Goal: Information Seeking & Learning: Find specific fact

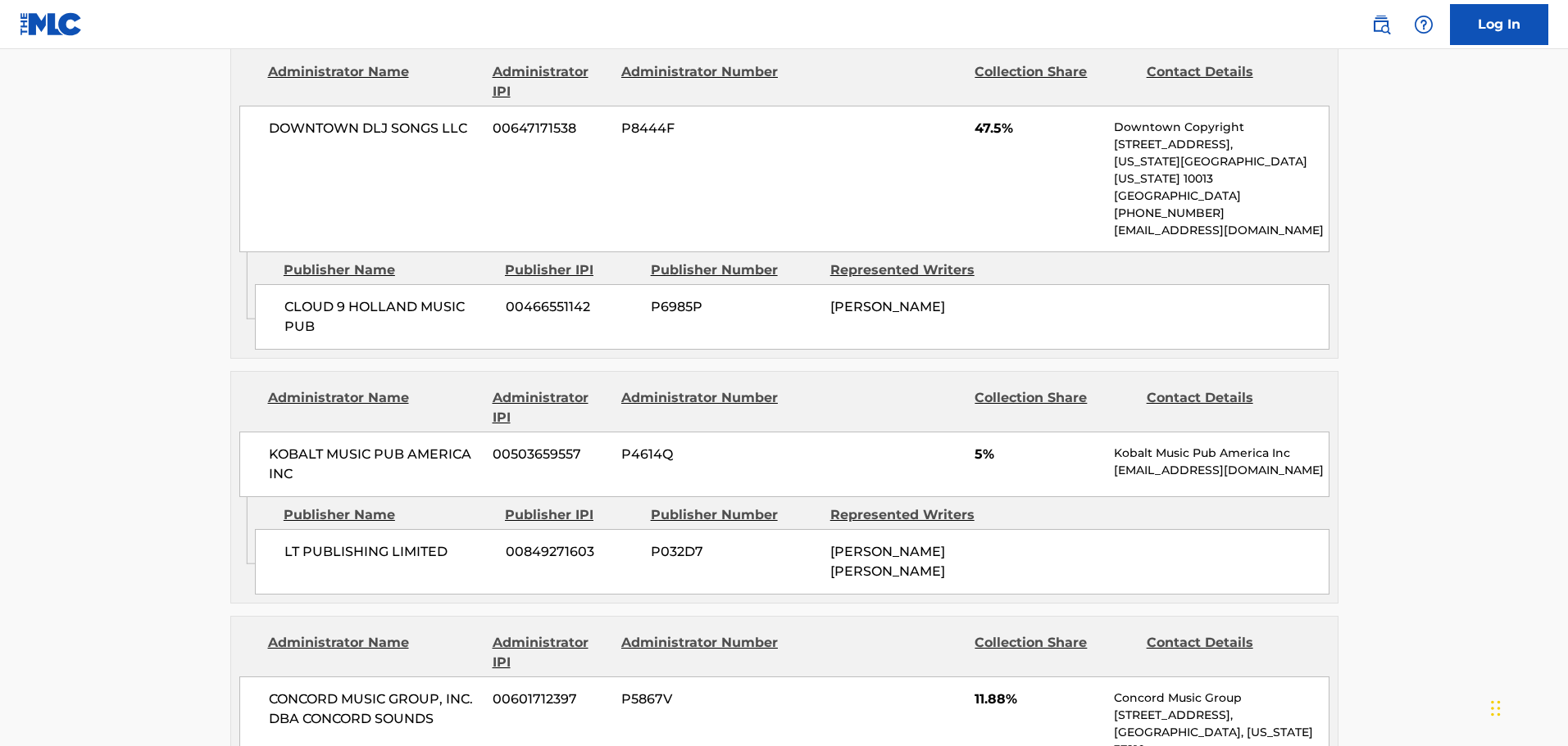
click at [1348, 305] on div "< Back to public search results Copy work link ONLY THE BRAVE Work Detail Membe…" at bounding box center [784, 535] width 1147 height 2529
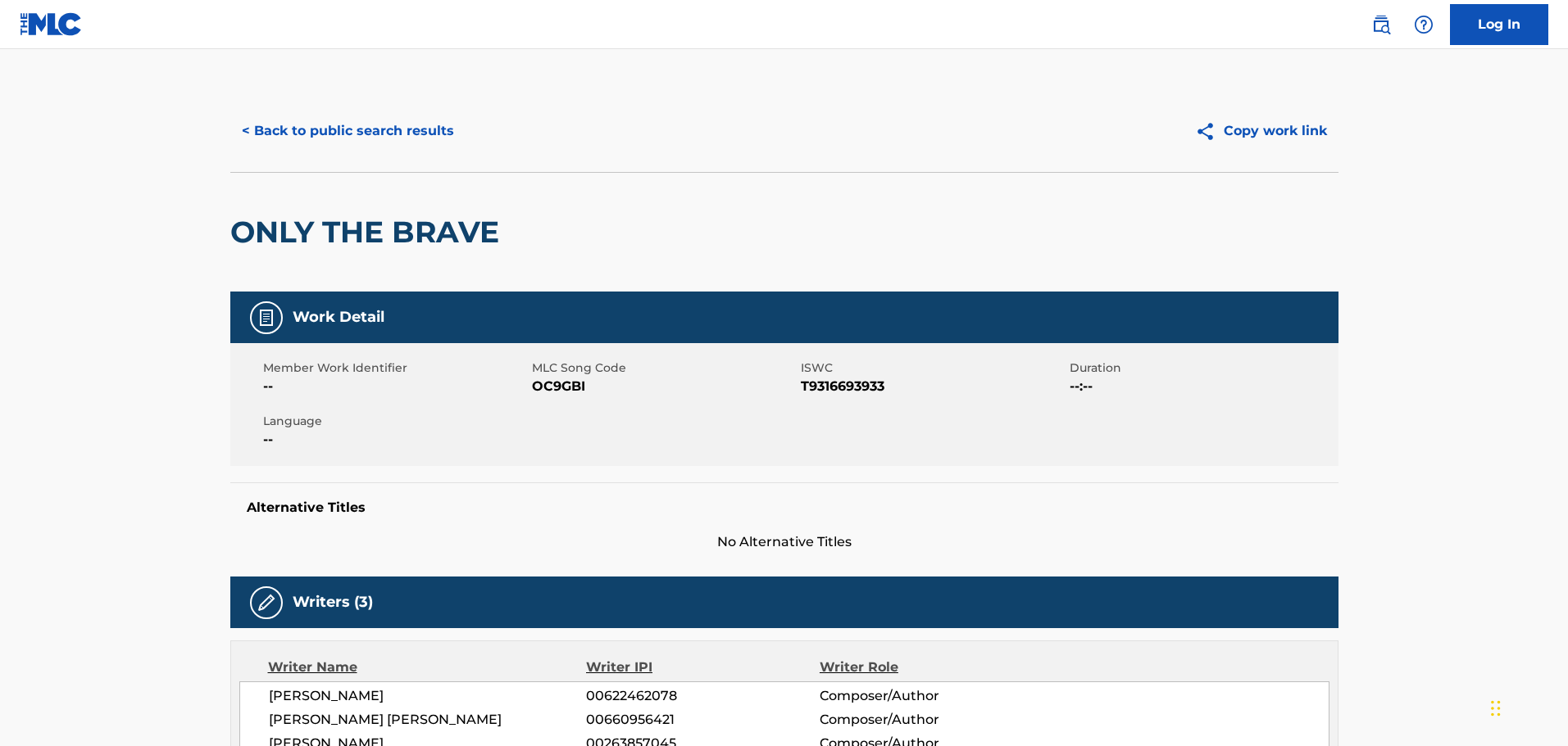
click at [413, 129] on button "< Back to public search results" at bounding box center [347, 131] width 235 height 41
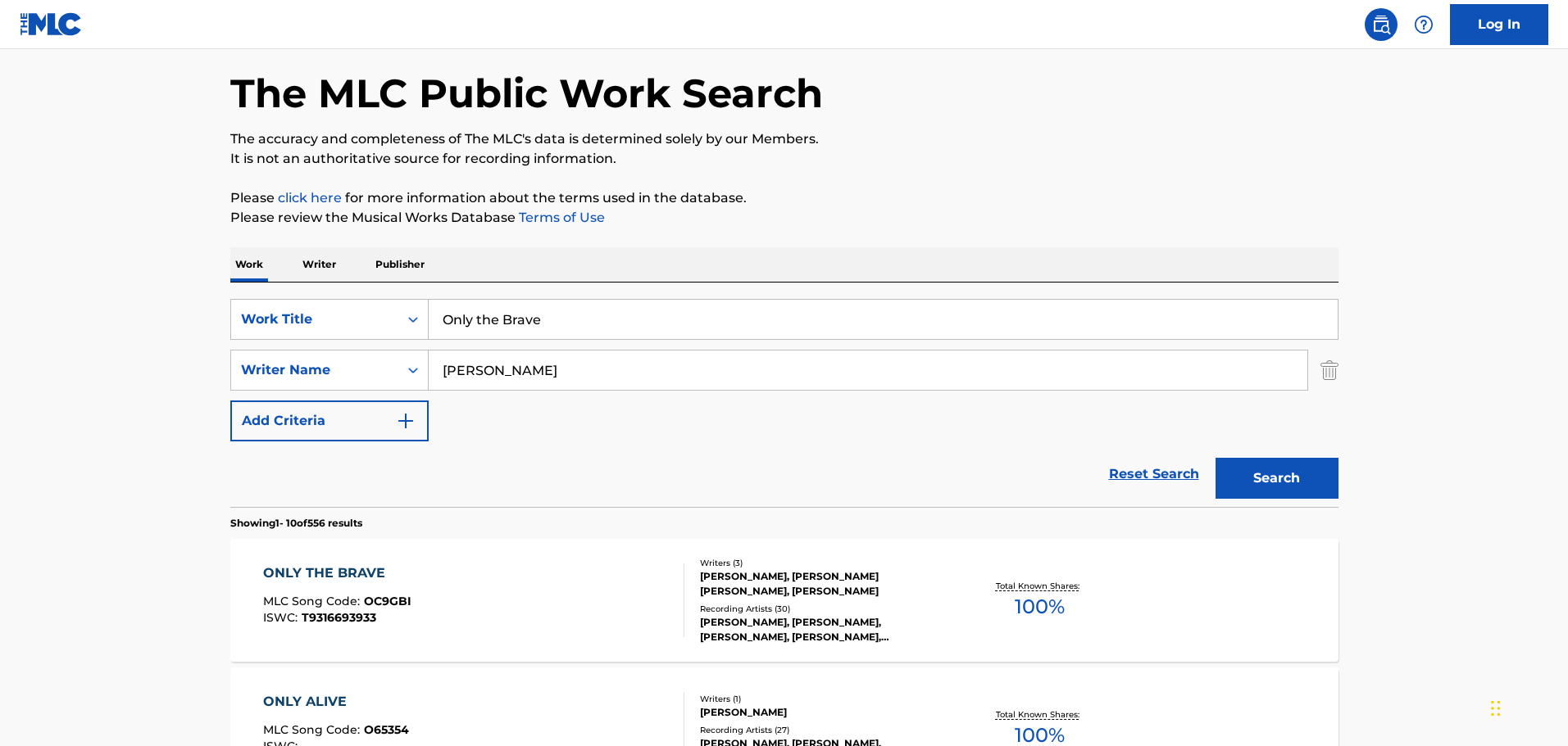
click at [595, 309] on input "Only the Brave" at bounding box center [883, 319] width 909 height 39
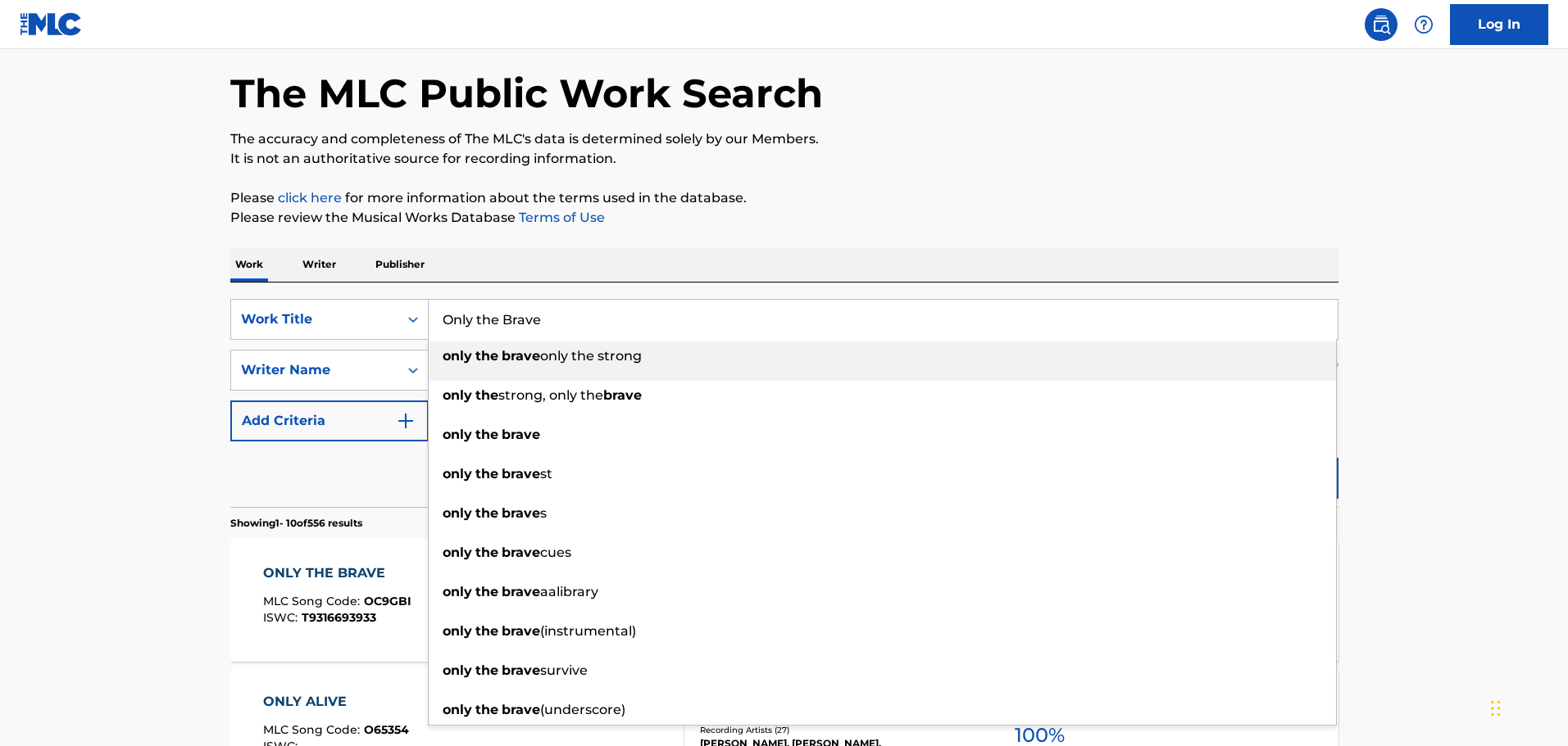
paste input "Just Hold On"
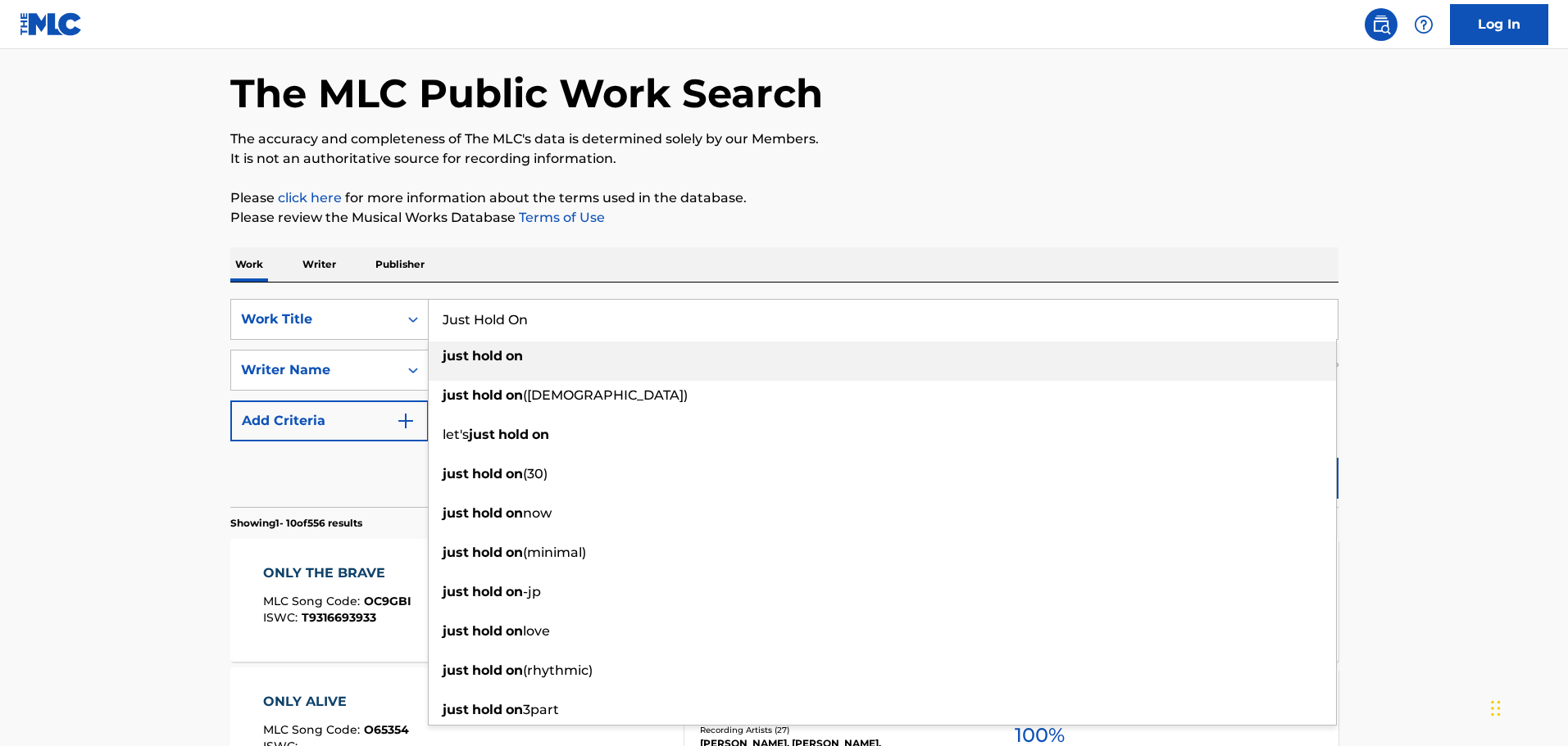
type input "Just Hold On"
click at [756, 256] on div "Work Writer Publisher" at bounding box center [784, 264] width 1108 height 35
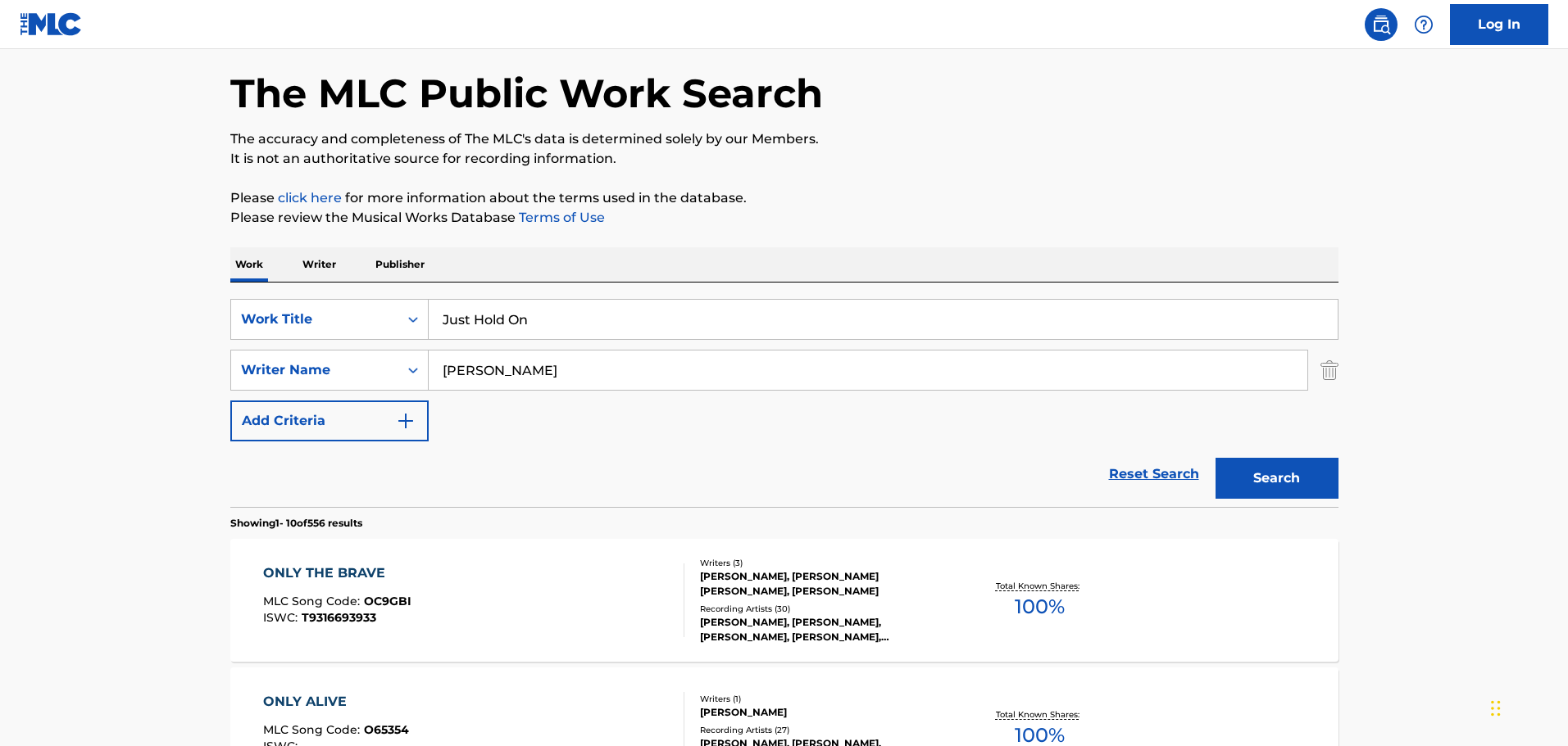
click at [536, 367] on input "[PERSON_NAME]" at bounding box center [868, 370] width 879 height 39
paste input "[PERSON_NAME]"
type input "[PERSON_NAME]"
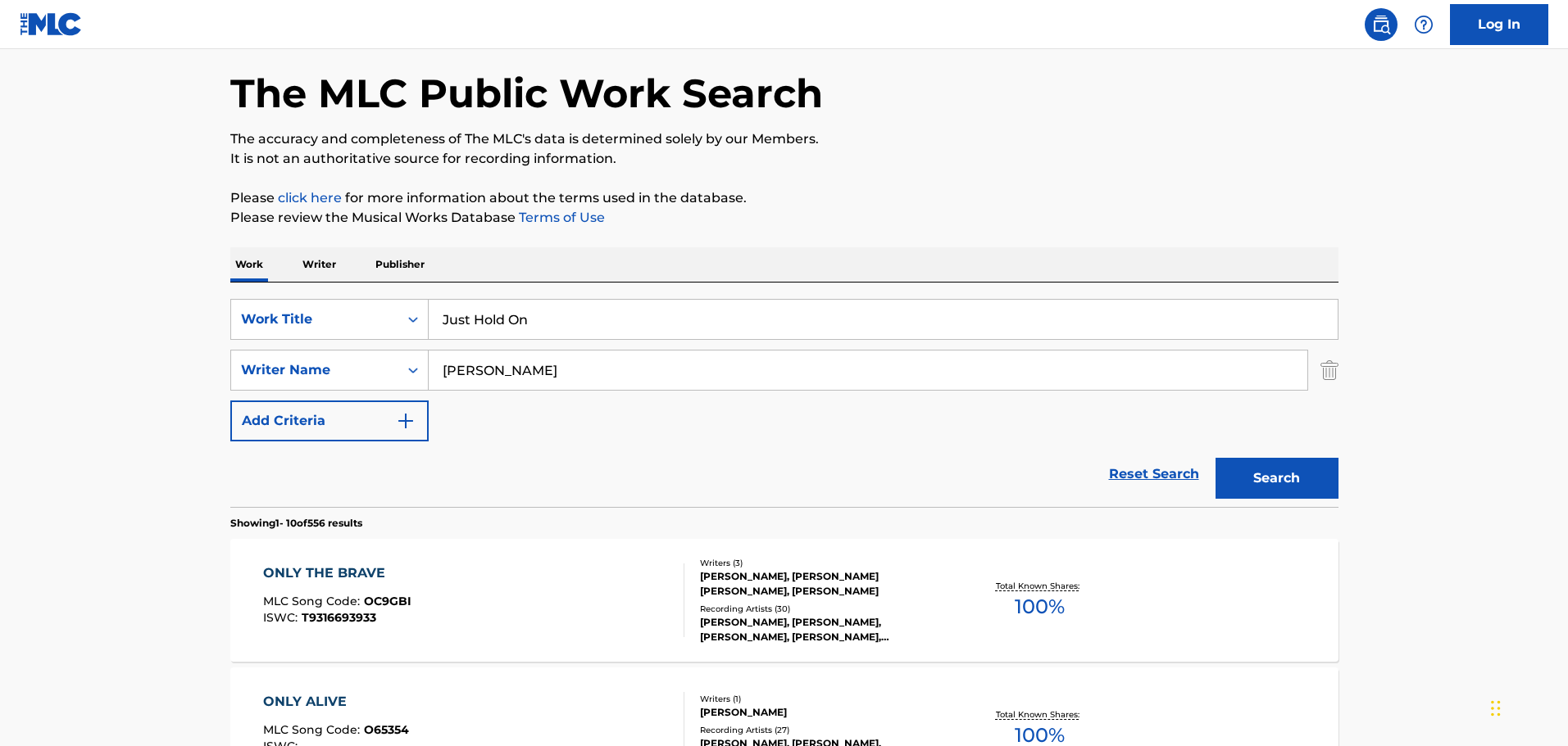
click at [1286, 488] on button "Search" at bounding box center [1278, 478] width 123 height 41
click at [890, 569] on div "[PERSON_NAME] [PERSON_NAME] [PERSON_NAME] ARTOUROVNA [PERSON_NAME] [PERSON_NAME…" at bounding box center [823, 584] width 247 height 29
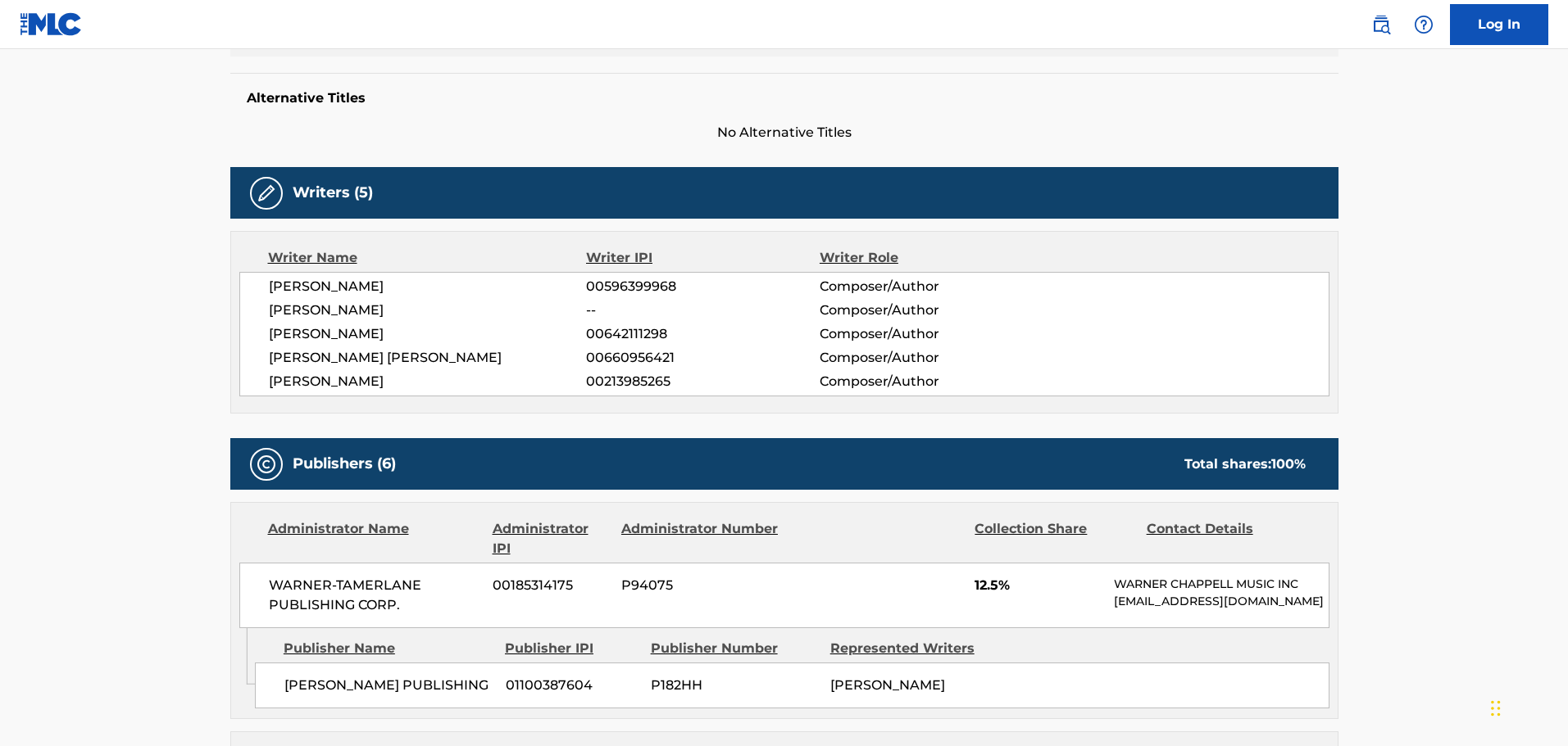
scroll to position [655, 0]
